Goal: Information Seeking & Learning: Learn about a topic

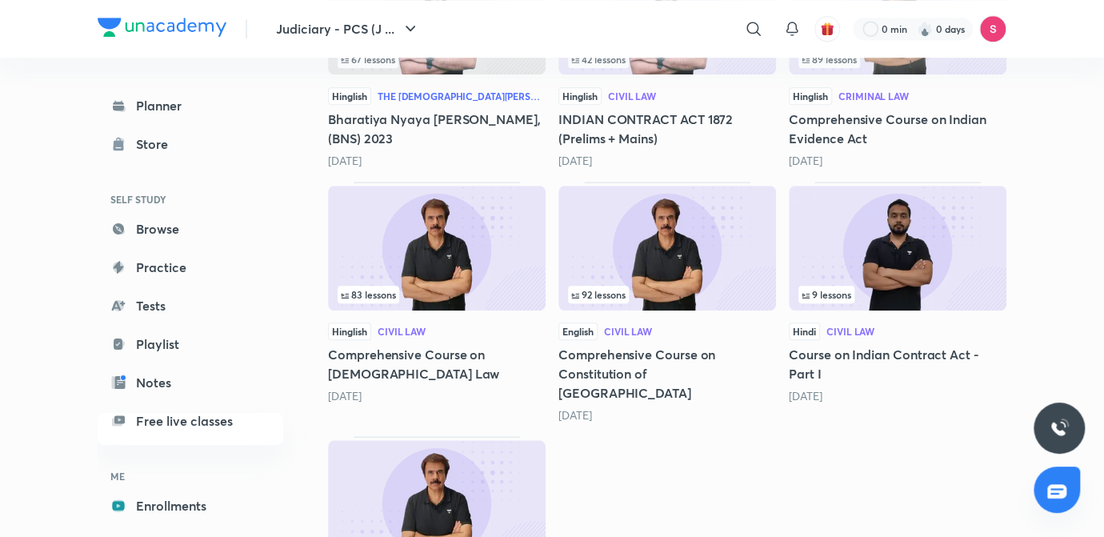
scroll to position [594, 0]
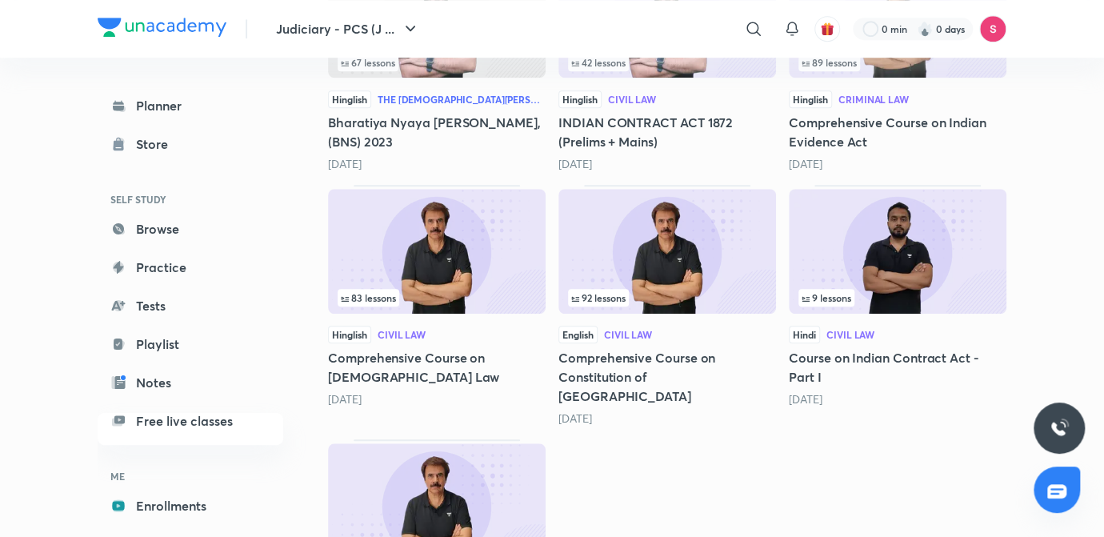
click at [874, 270] on img at bounding box center [898, 251] width 218 height 125
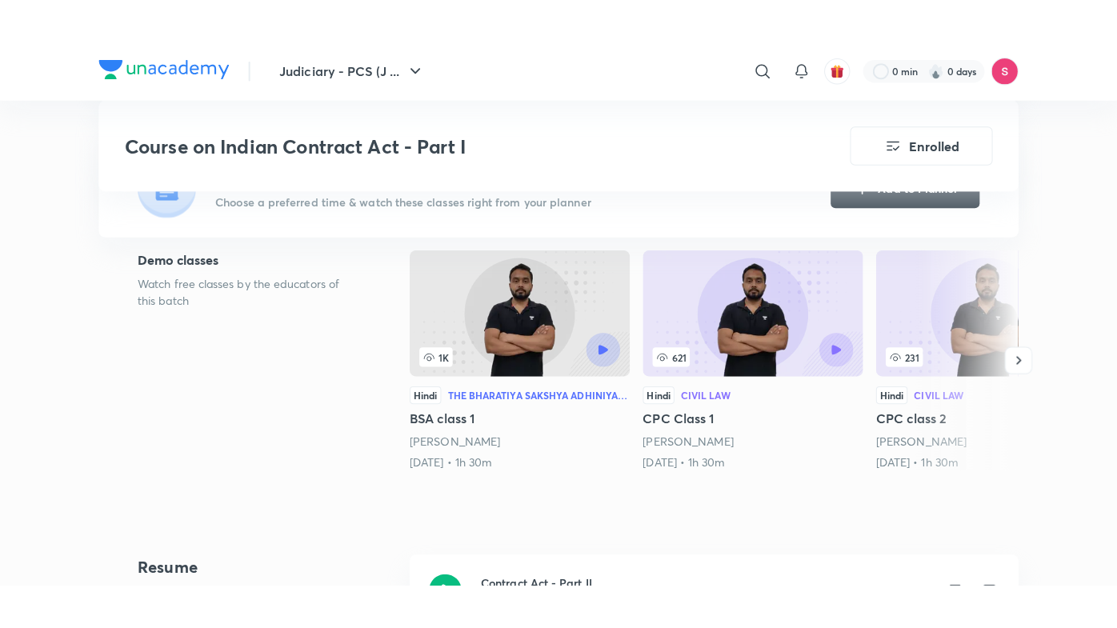
scroll to position [505, 0]
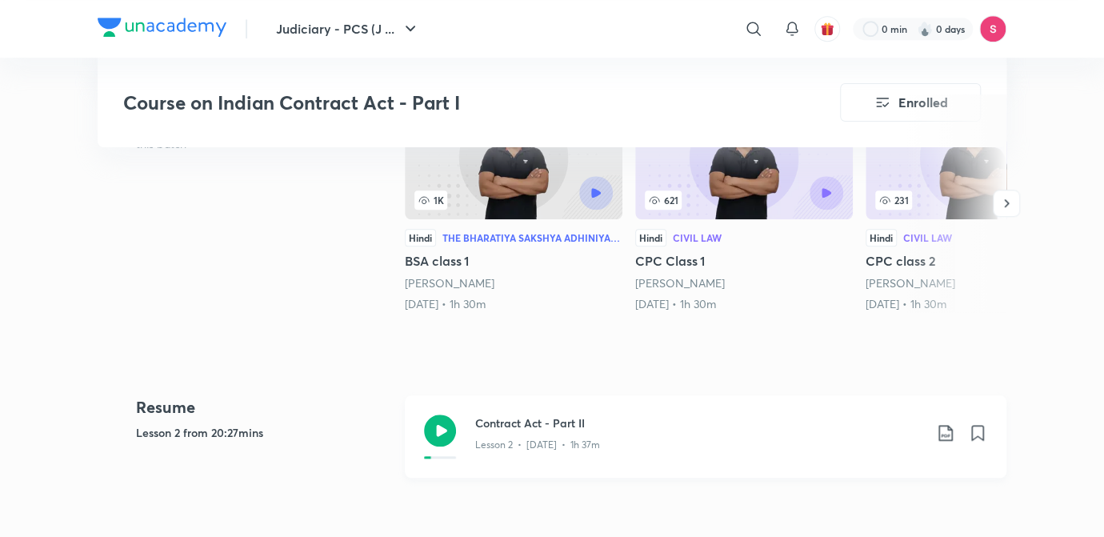
click at [553, 423] on h3 "Contract Act - Part II" at bounding box center [699, 423] width 448 height 17
